Goal: Transaction & Acquisition: Purchase product/service

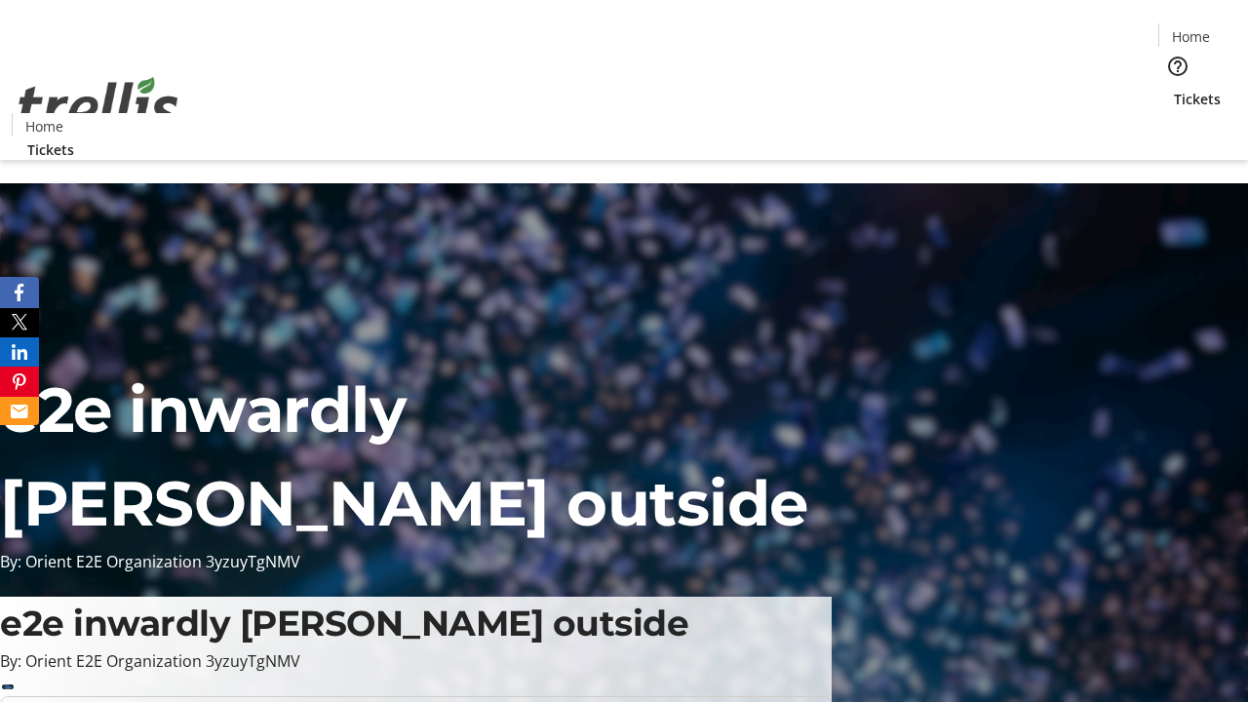
click at [1174, 89] on span "Tickets" at bounding box center [1197, 99] width 47 height 20
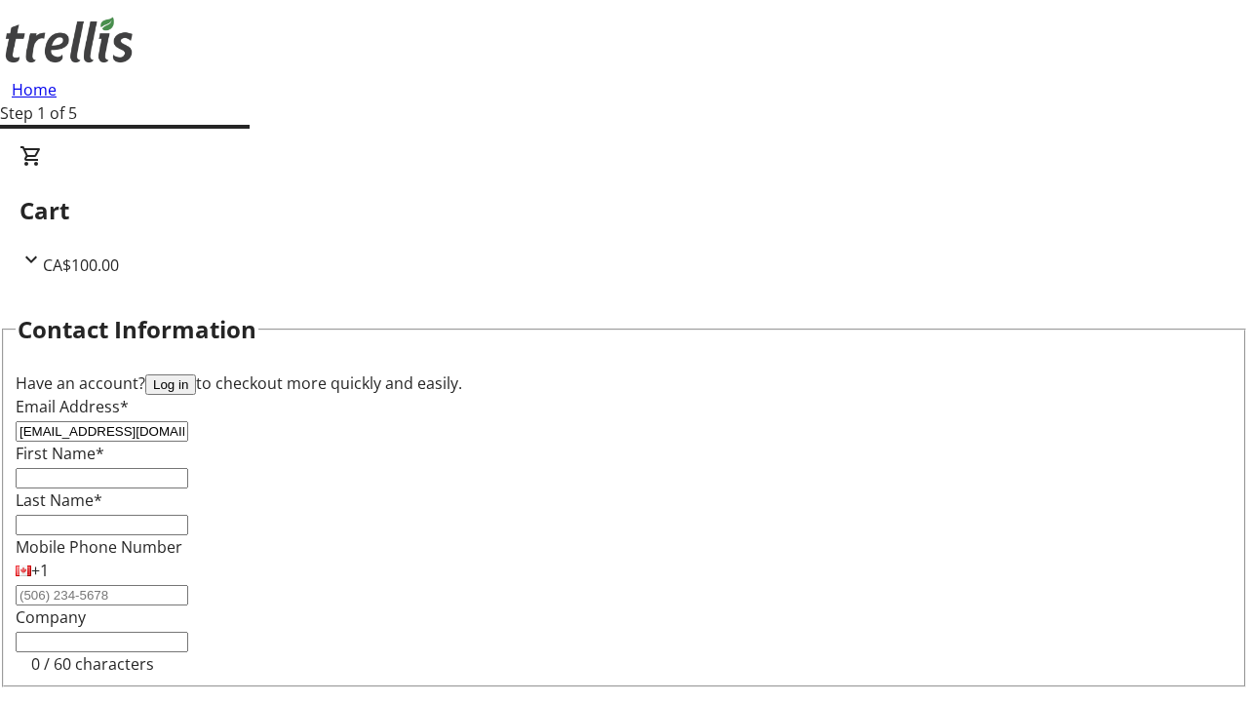
type input "[EMAIL_ADDRESS][DOMAIN_NAME]"
type input "Anabelle"
type input "[PERSON_NAME]"
